Goal: Task Accomplishment & Management: Use online tool/utility

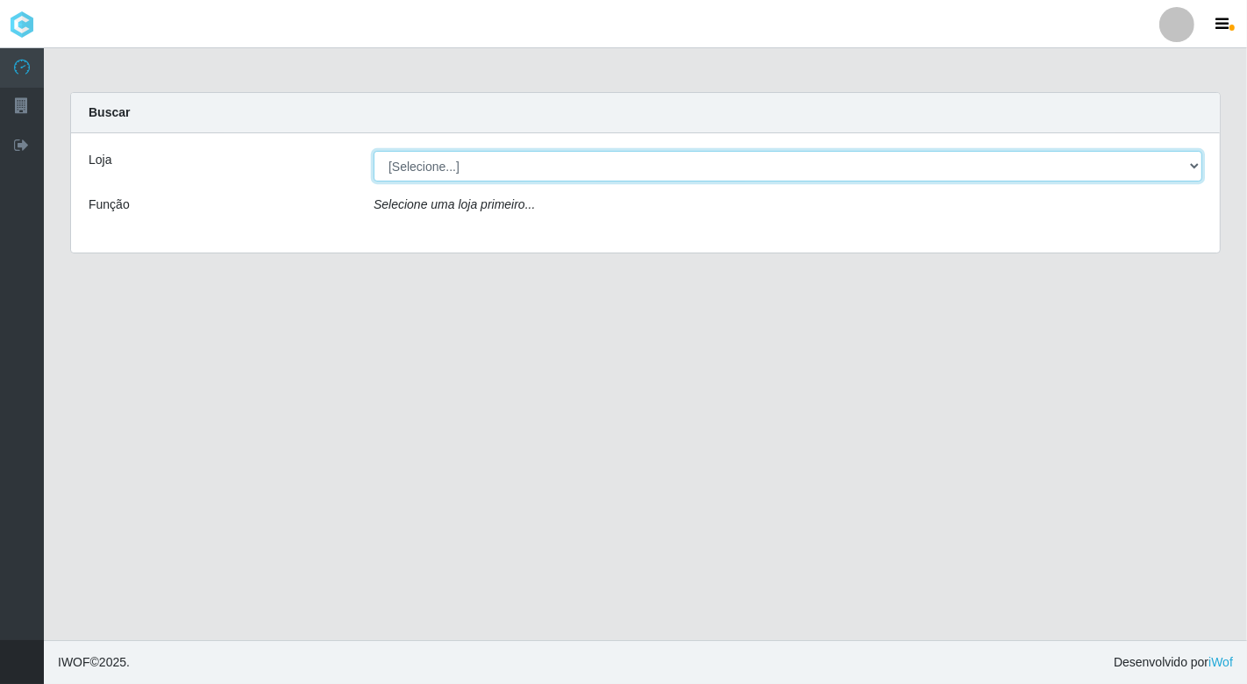
click at [1076, 160] on select "[Selecione...] Nordestão - [GEOGRAPHIC_DATA]" at bounding box center [787, 166] width 828 height 31
select select "454"
click at [373, 151] on select "[Selecione...] Nordestão - [GEOGRAPHIC_DATA]" at bounding box center [787, 166] width 828 height 31
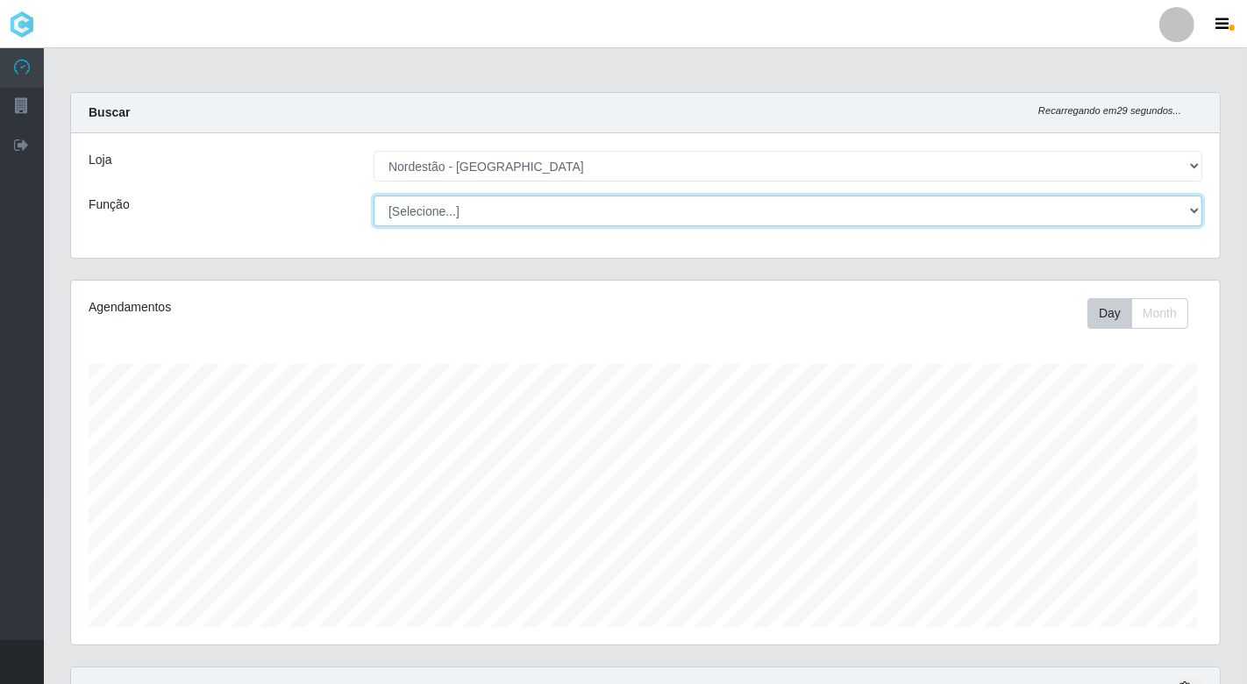
click at [484, 205] on select "[Selecione...] Balconista de Padaria Balconista de Padaria + Balconista de Pada…" at bounding box center [787, 210] width 828 height 31
click at [373, 195] on select "[Selecione...] Balconista de Padaria Balconista de Padaria + Balconista de Pada…" at bounding box center [785, 210] width 825 height 31
click at [500, 212] on select "[Selecione...] Balconista de Padaria Balconista de Padaria + Balconista de Pada…" at bounding box center [785, 210] width 825 height 31
click at [373, 195] on select "[Selecione...] Balconista de Padaria Balconista de Padaria + Balconista de Pada…" at bounding box center [785, 210] width 825 height 31
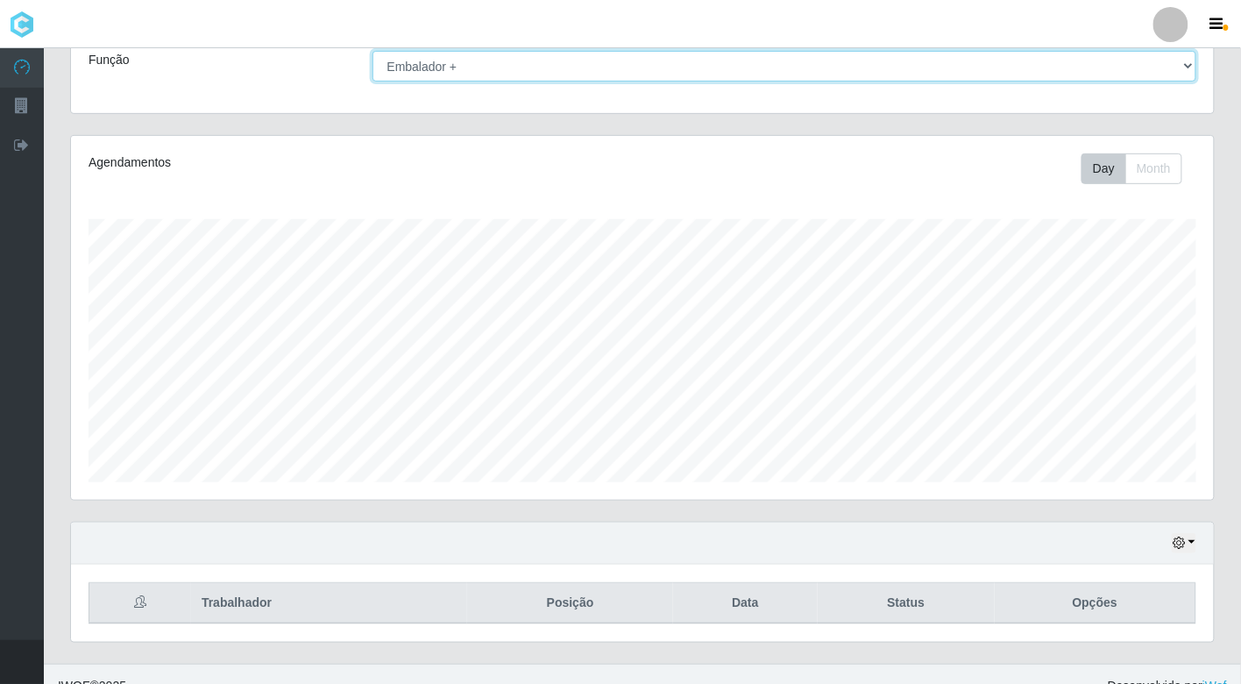
scroll to position [168, 0]
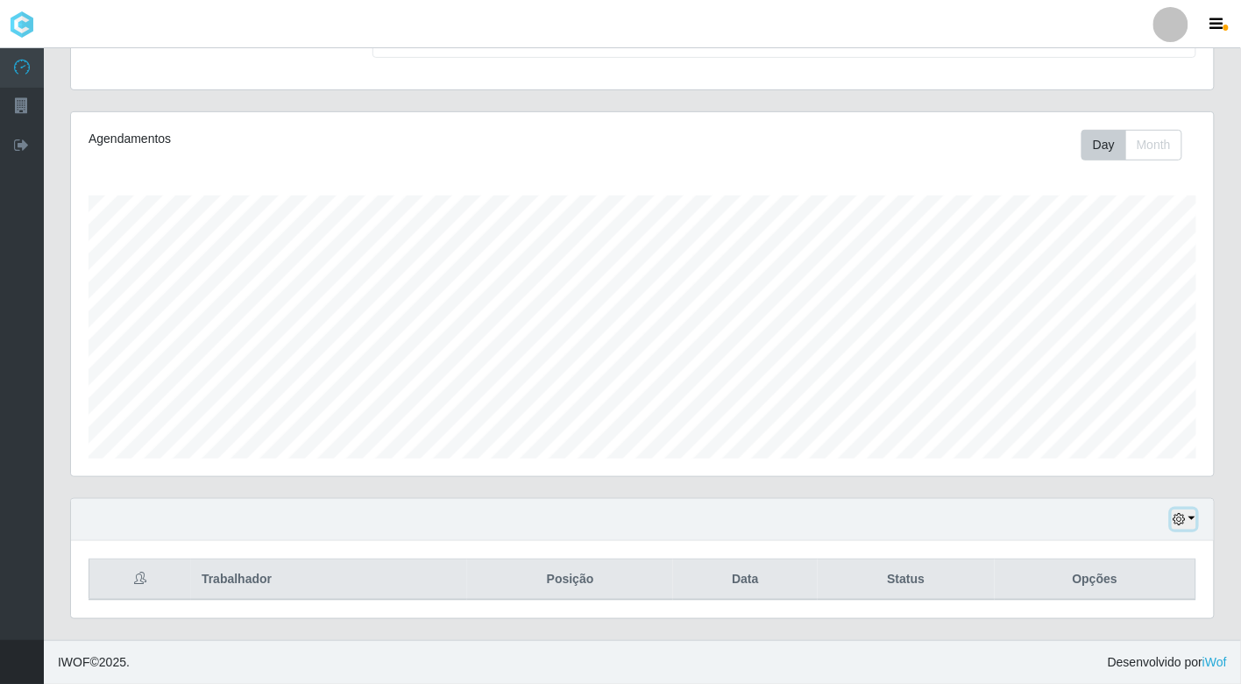
click at [1187, 514] on button "button" at bounding box center [1184, 519] width 25 height 20
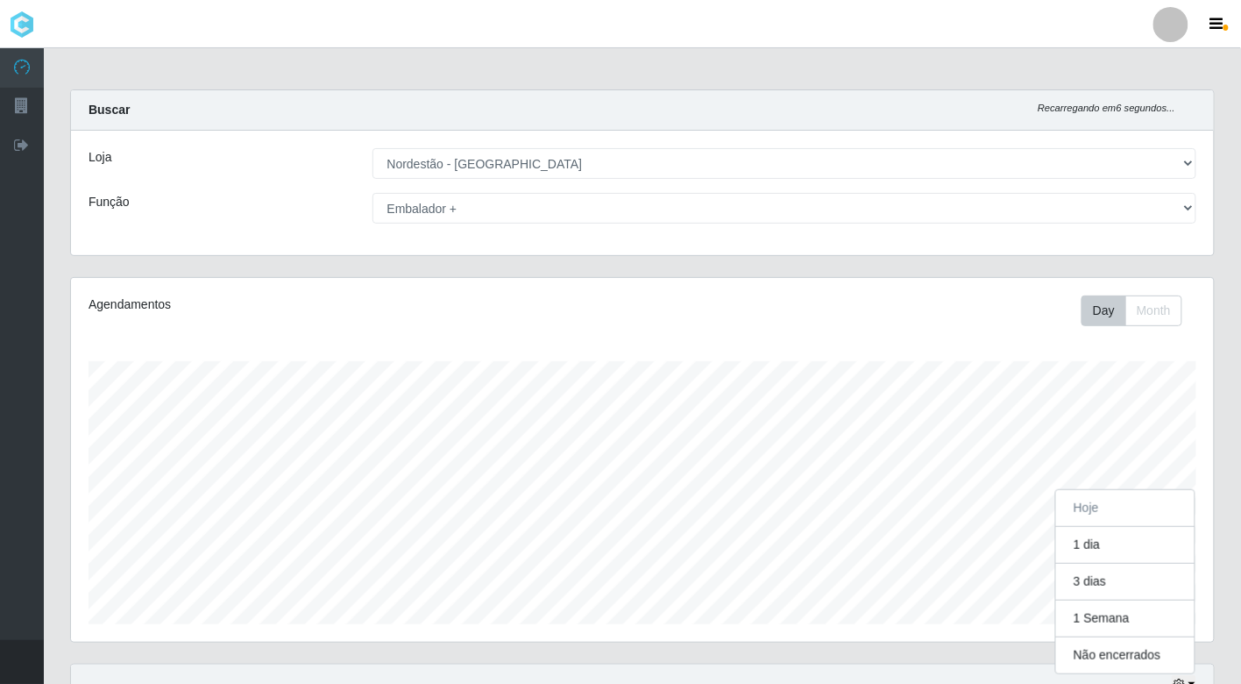
scroll to position [0, 0]
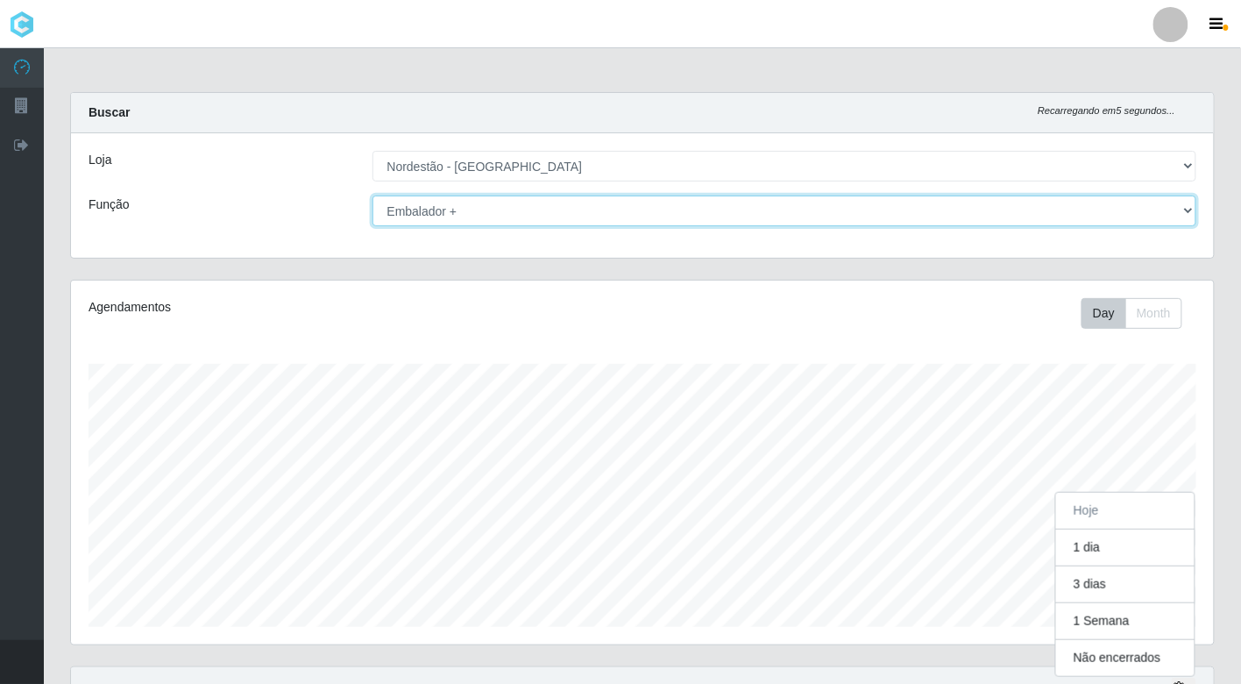
click at [573, 205] on select "[Selecione...] Balconista de Padaria Balconista de Padaria + Balconista de Pada…" at bounding box center [785, 210] width 825 height 31
select select "1"
click at [373, 195] on select "[Selecione...] Balconista de Padaria Balconista de Padaria + Balconista de Pada…" at bounding box center [785, 210] width 825 height 31
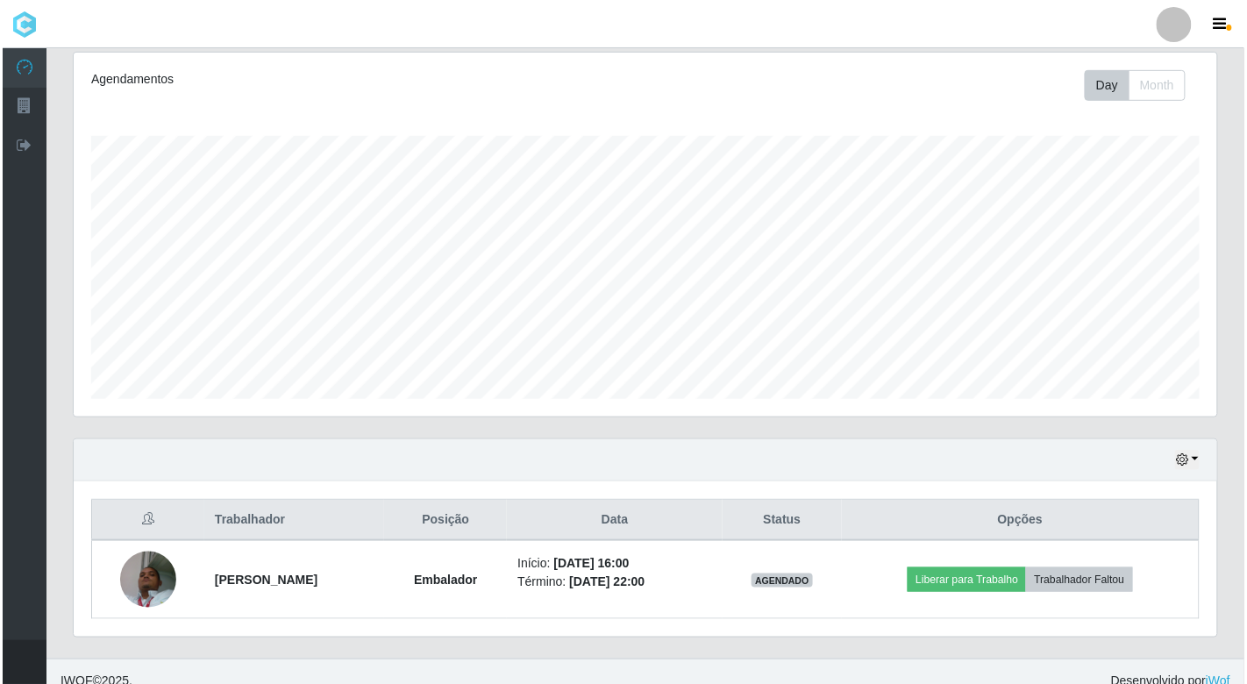
scroll to position [246, 0]
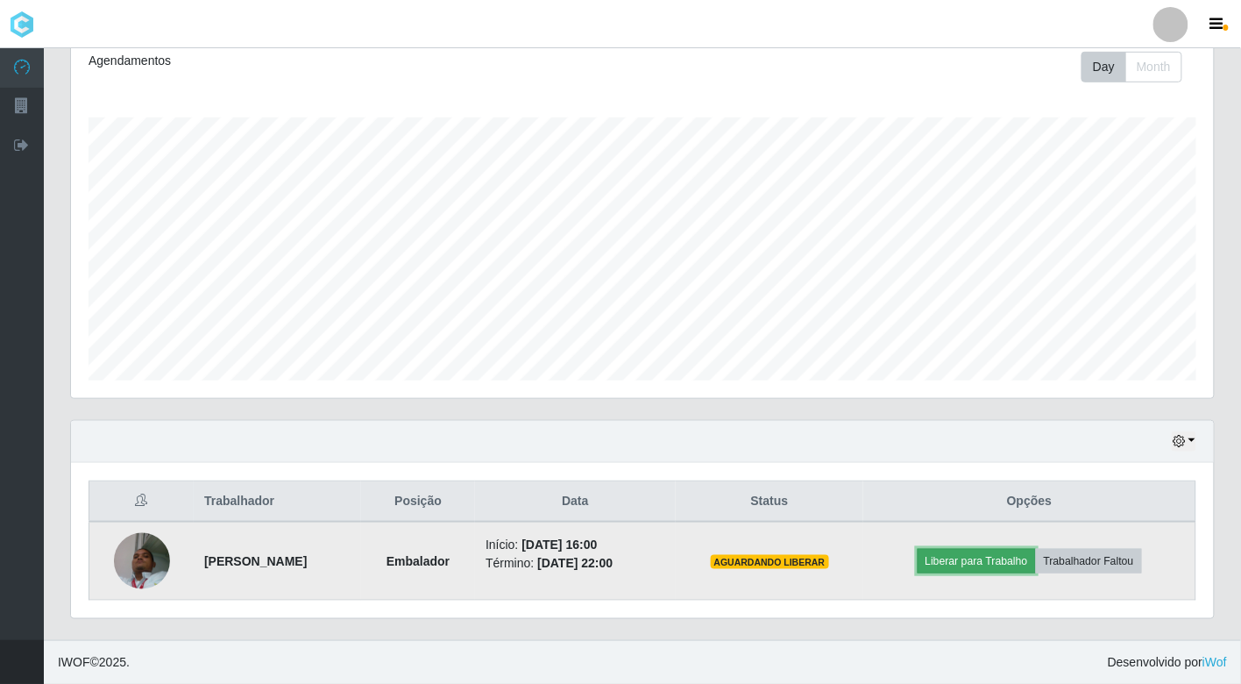
click at [1019, 557] on button "Liberar para Trabalho" at bounding box center [977, 561] width 118 height 25
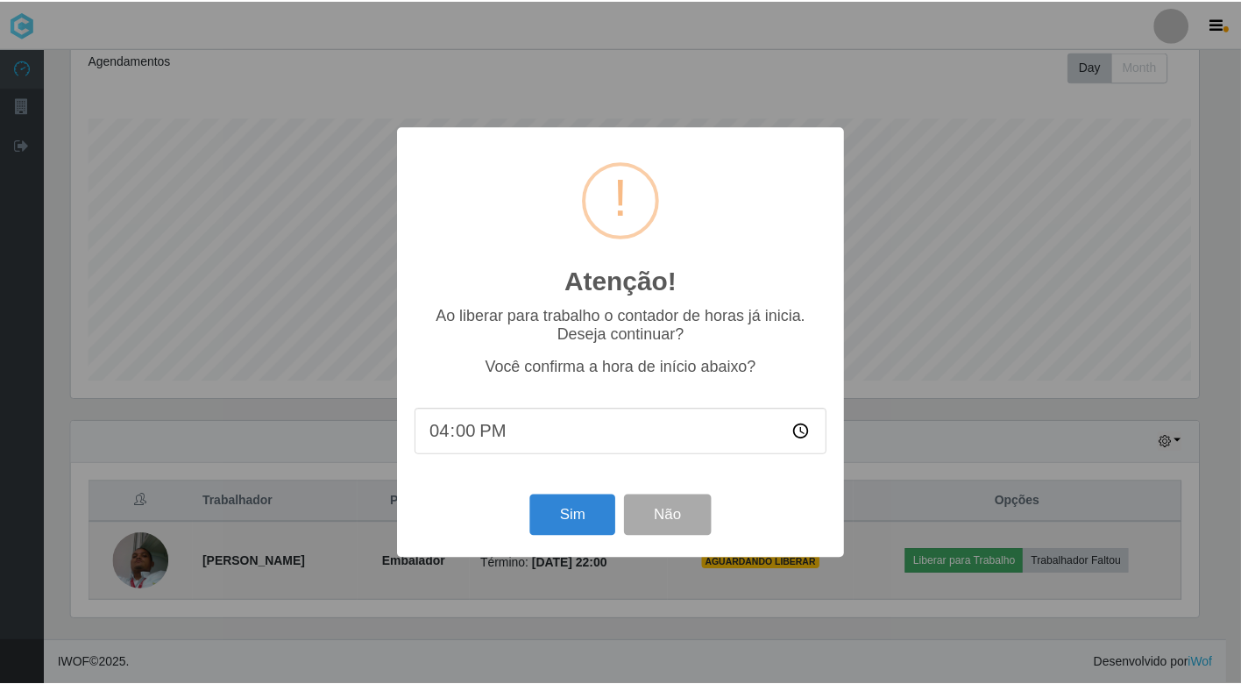
scroll to position [363, 1133]
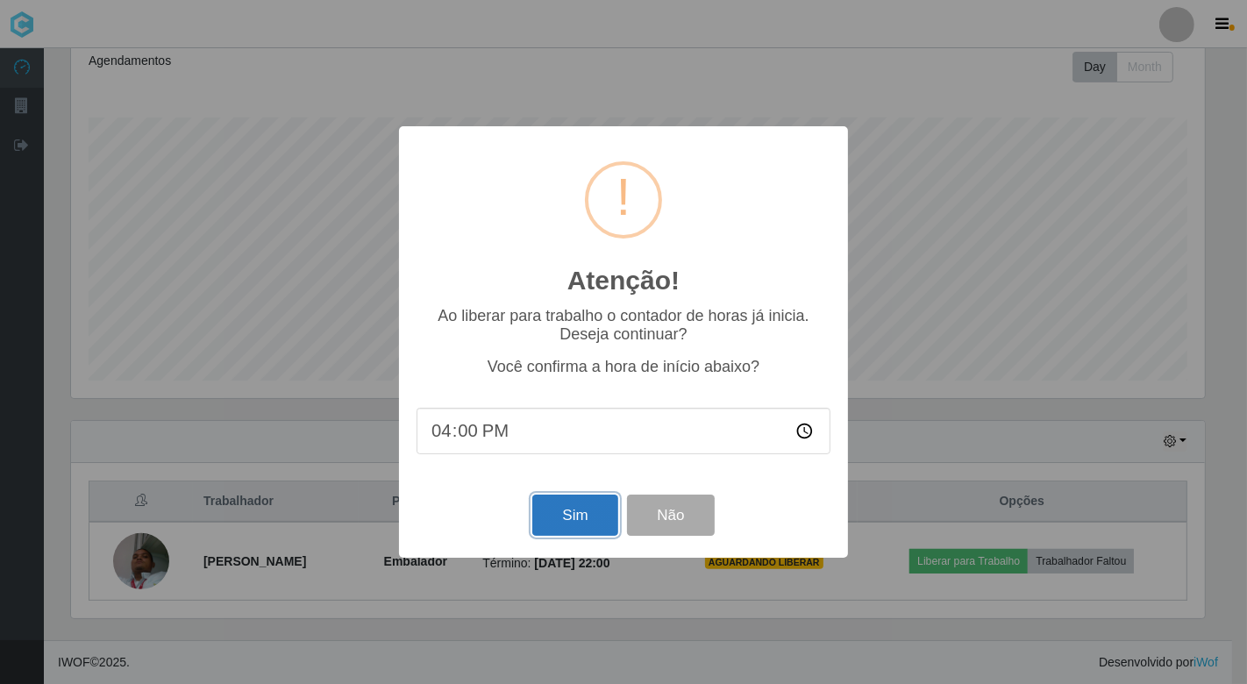
click at [567, 514] on button "Sim" at bounding box center [574, 514] width 85 height 41
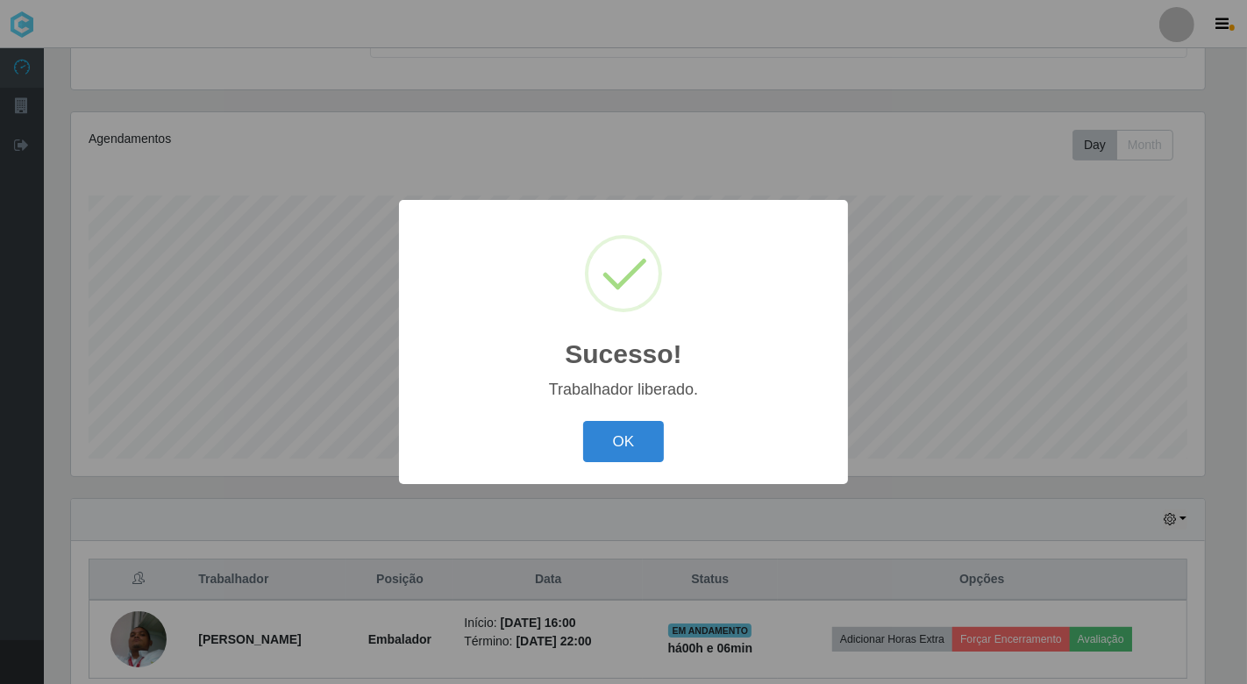
click at [583, 421] on button "OK" at bounding box center [624, 441] width 82 height 41
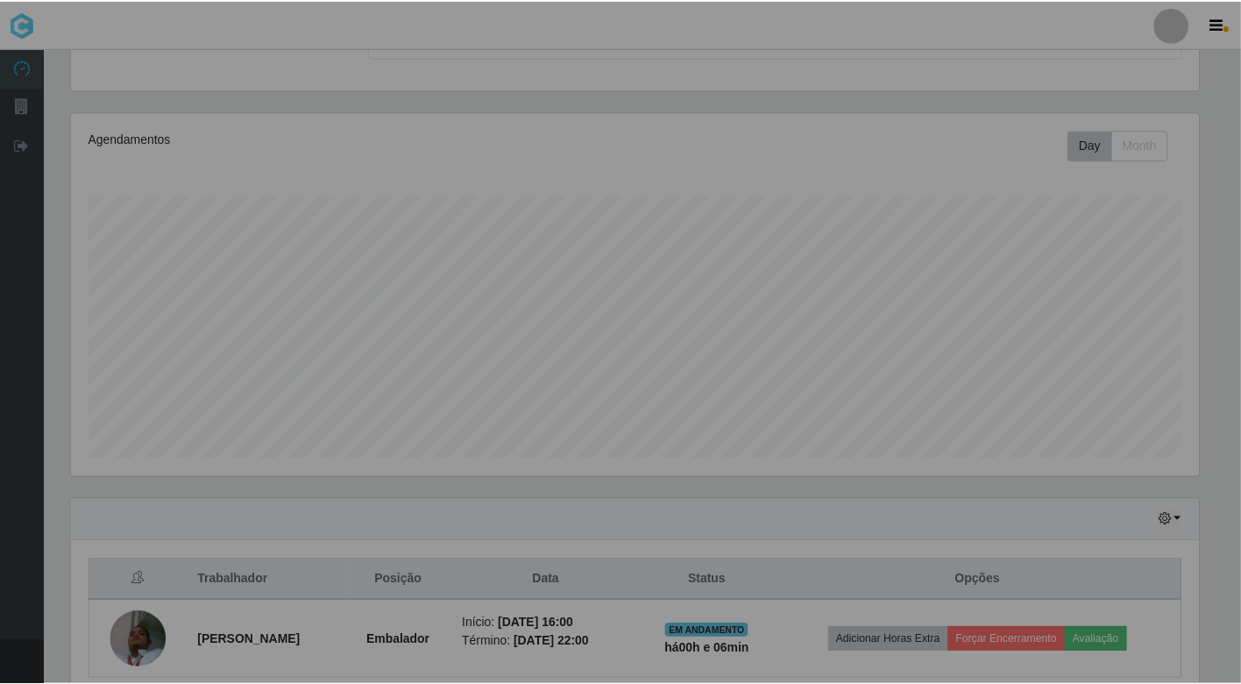
scroll to position [363, 1143]
